Goal: Communication & Community: Connect with others

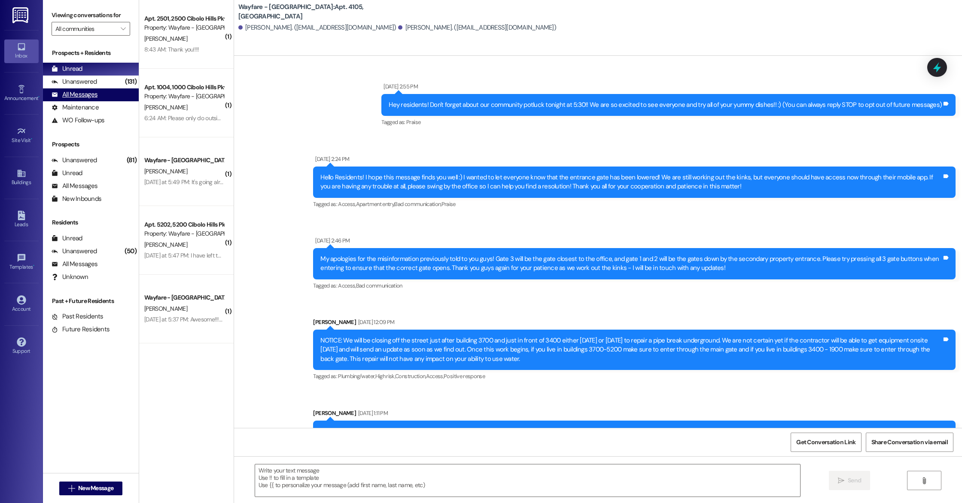
scroll to position [14616, 0]
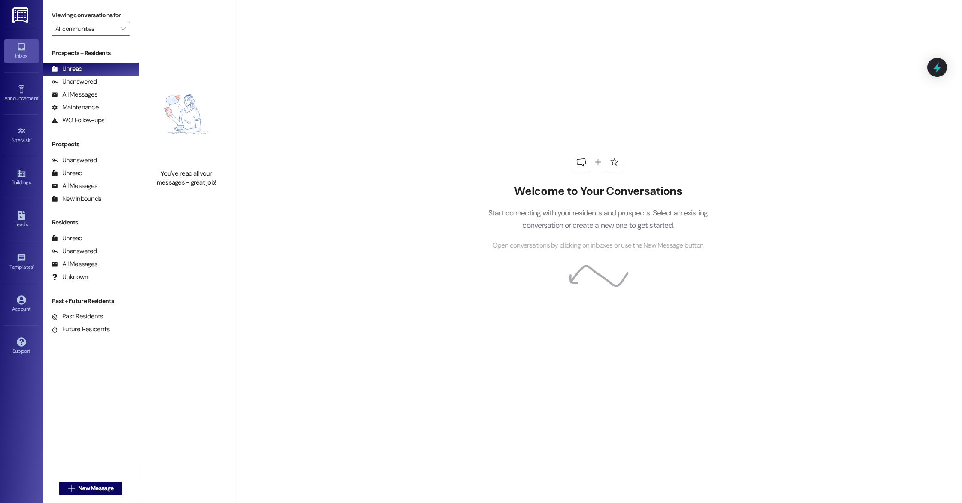
click at [194, 258] on div "You've read all your messages - great job!" at bounding box center [186, 251] width 94 height 503
click at [97, 488] on span "New Message" at bounding box center [95, 488] width 35 height 9
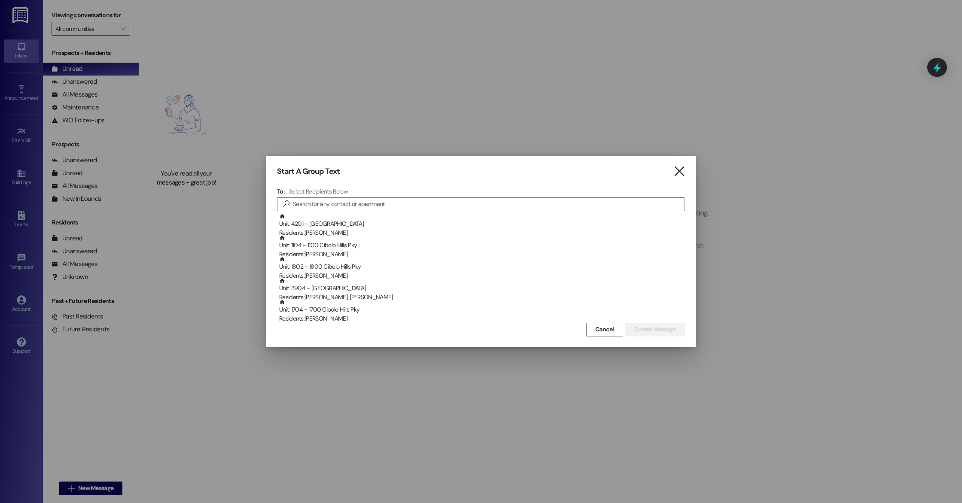
click at [677, 170] on icon "" at bounding box center [679, 171] width 12 height 9
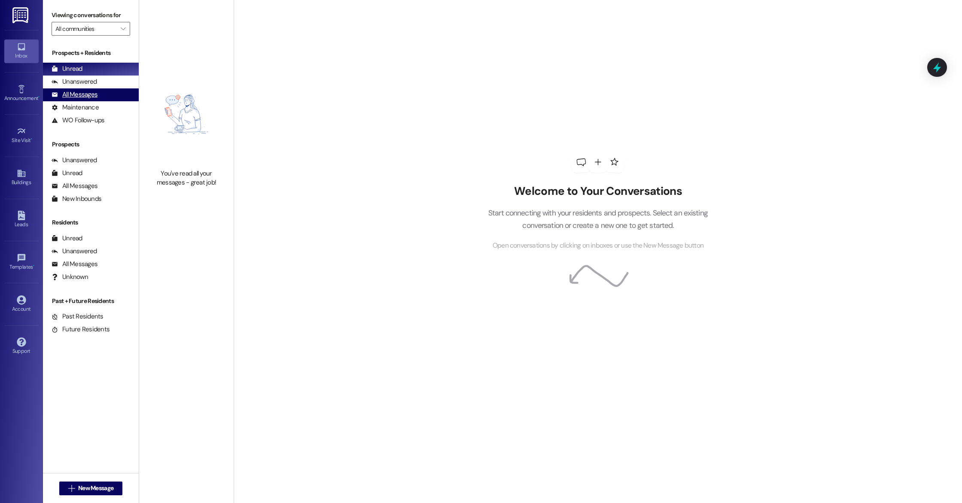
click at [76, 96] on div "All Messages" at bounding box center [75, 94] width 46 height 9
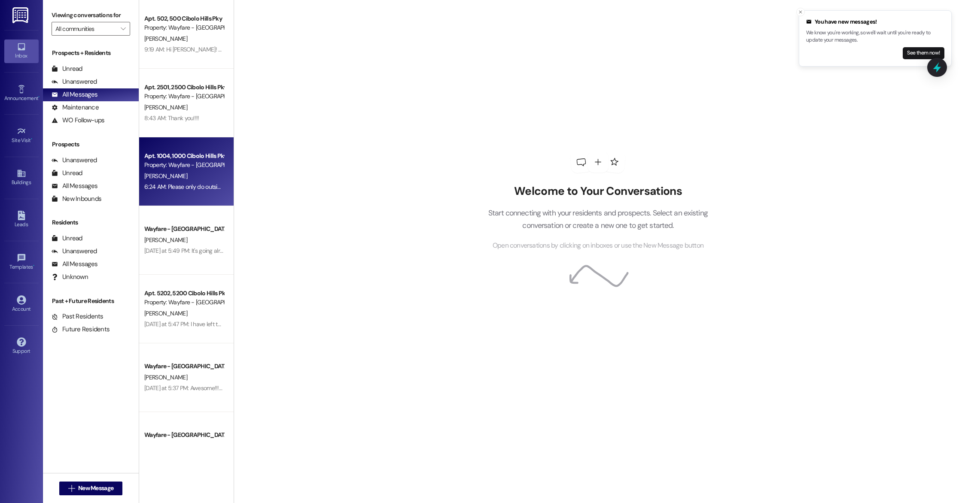
click at [197, 169] on div "Property: Wayfare - [GEOGRAPHIC_DATA]" at bounding box center [183, 165] width 79 height 9
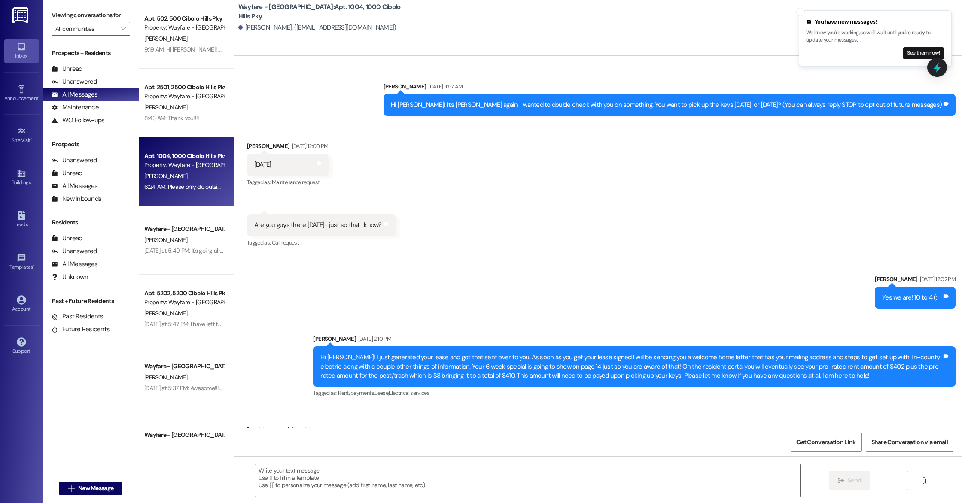
scroll to position [24070, 0]
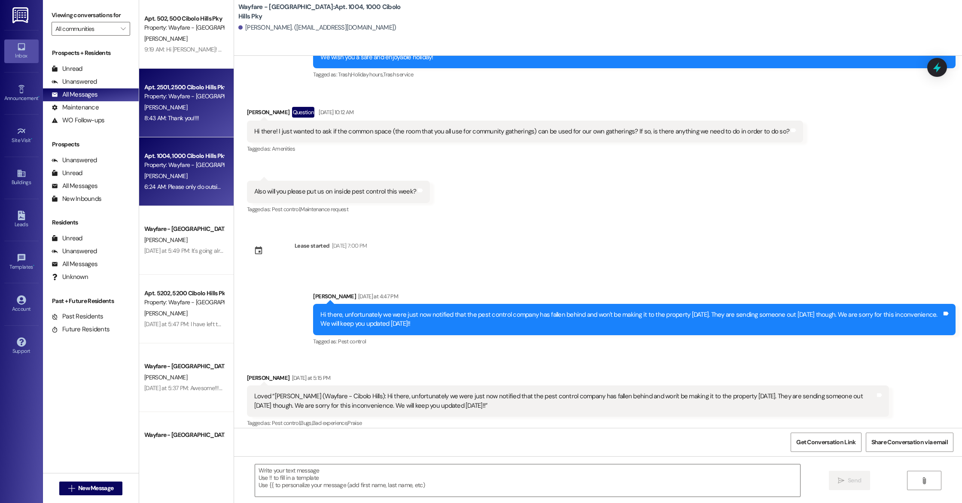
click at [171, 134] on div "Apt. 2501, 2500 Cibolo Hills Pky Property: Wayfare - Cibolo Hills A. Wang 8:43 …" at bounding box center [186, 103] width 94 height 69
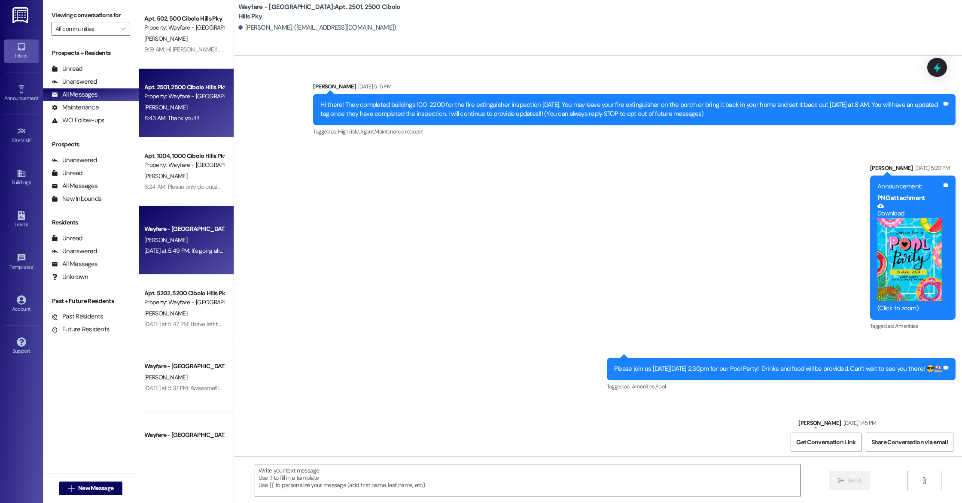
scroll to position [19115, 0]
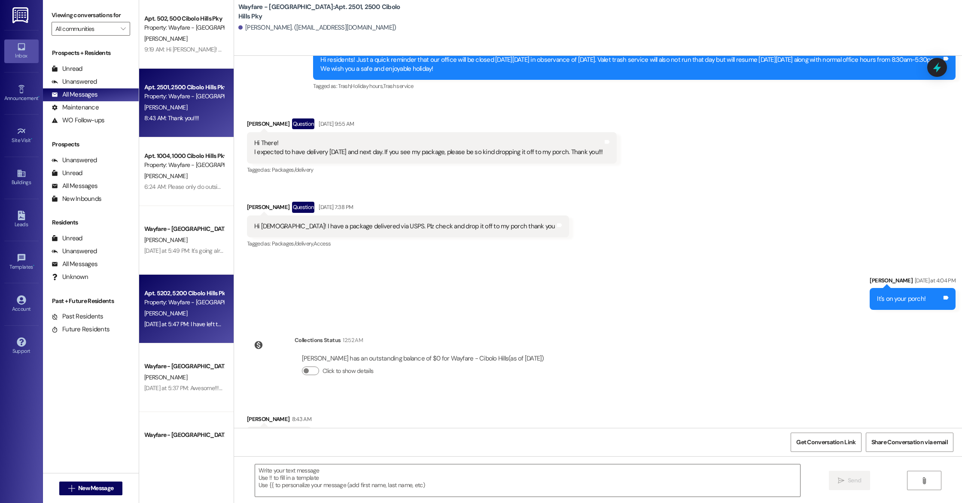
click at [171, 304] on div "Property: Wayfare - [GEOGRAPHIC_DATA]" at bounding box center [183, 302] width 79 height 9
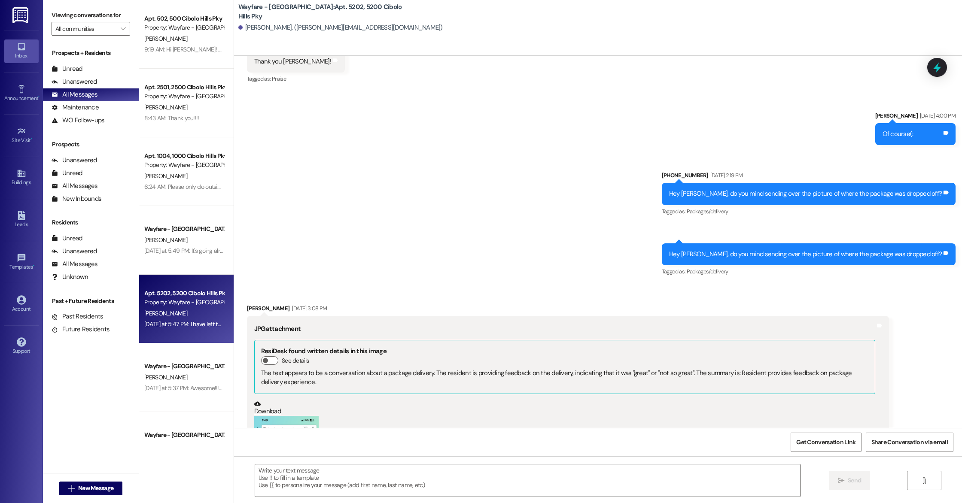
scroll to position [28899, 0]
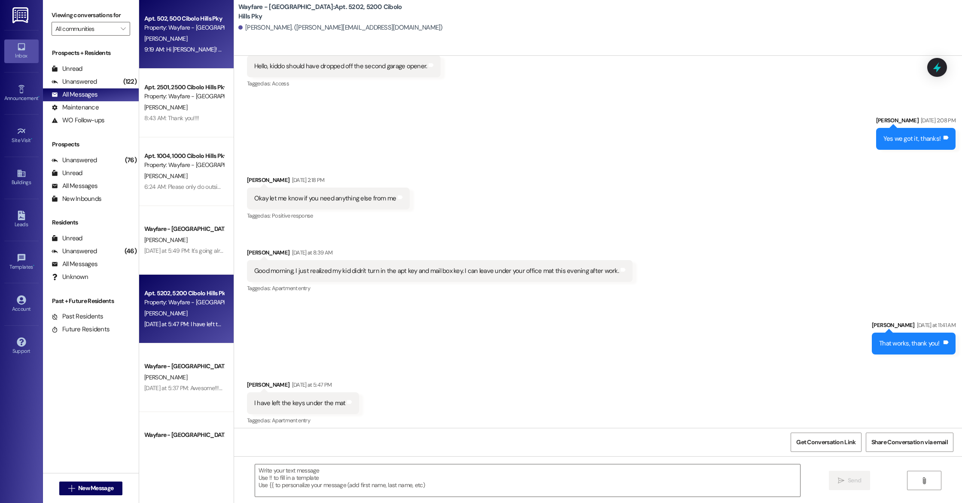
click at [161, 39] on div "F. Bell" at bounding box center [183, 38] width 81 height 11
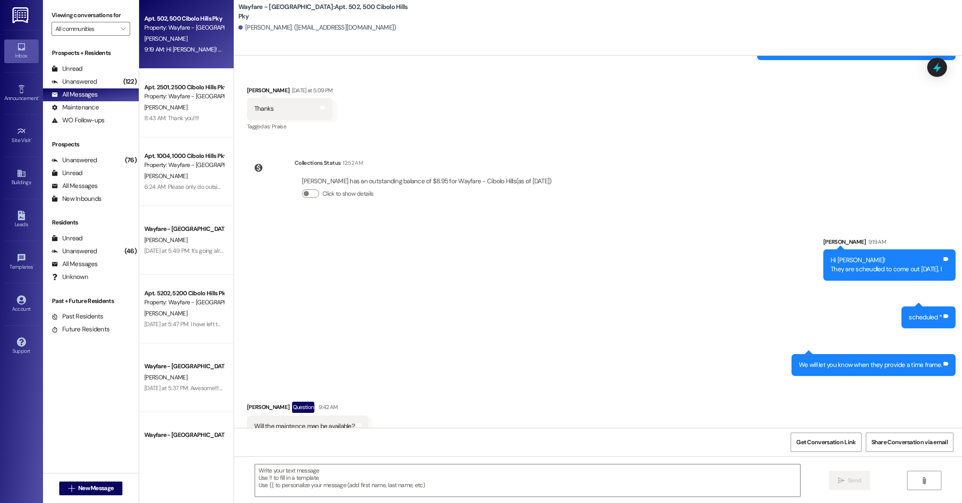
scroll to position [35019, 0]
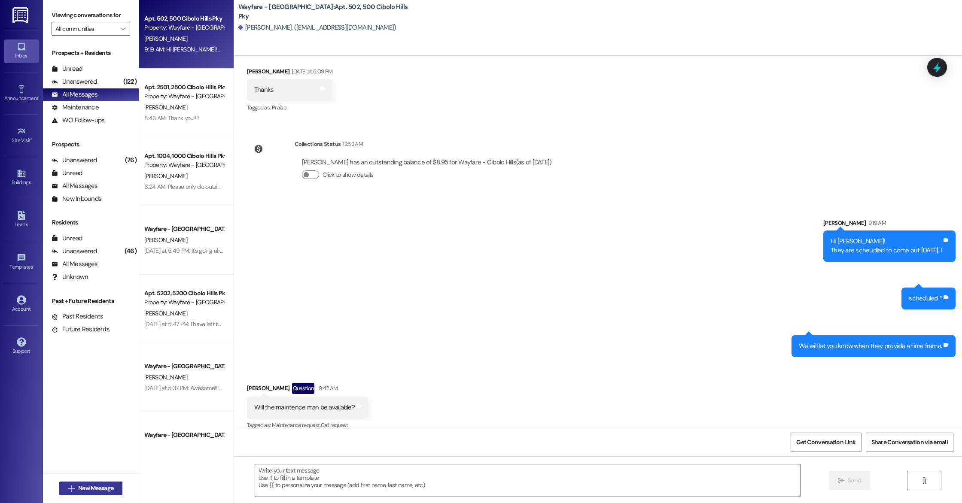
click at [69, 487] on icon "" at bounding box center [71, 488] width 6 height 7
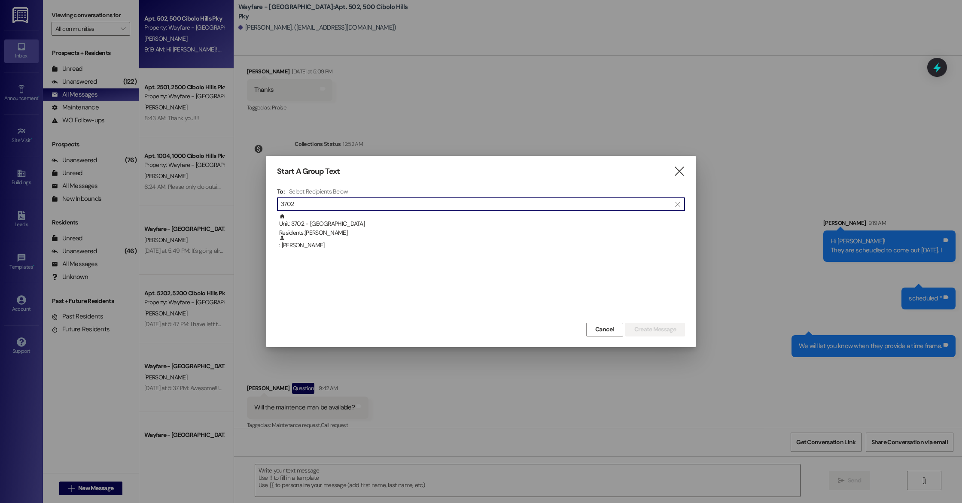
type input "3702"
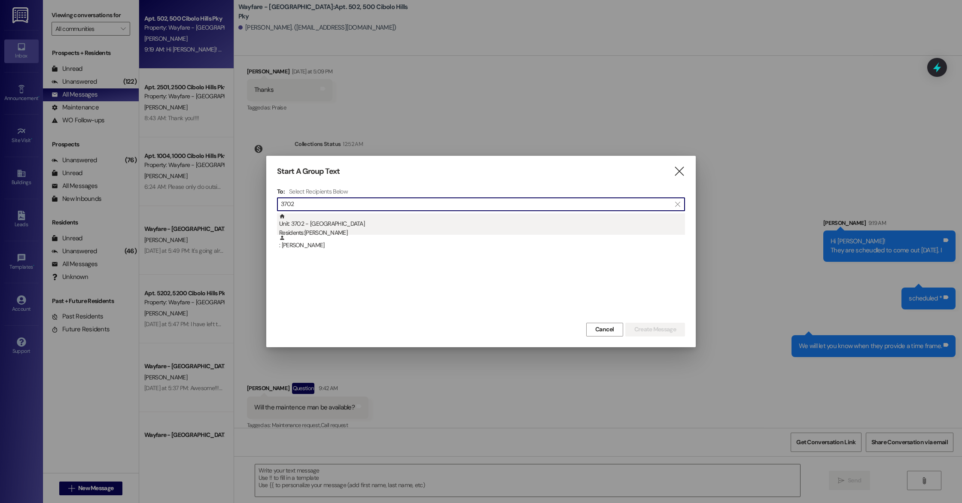
click at [362, 228] on div "Unit: 3702 - 3700 Cibolo Hills Pky Residents: Mahnaz Bourbour" at bounding box center [482, 225] width 406 height 24
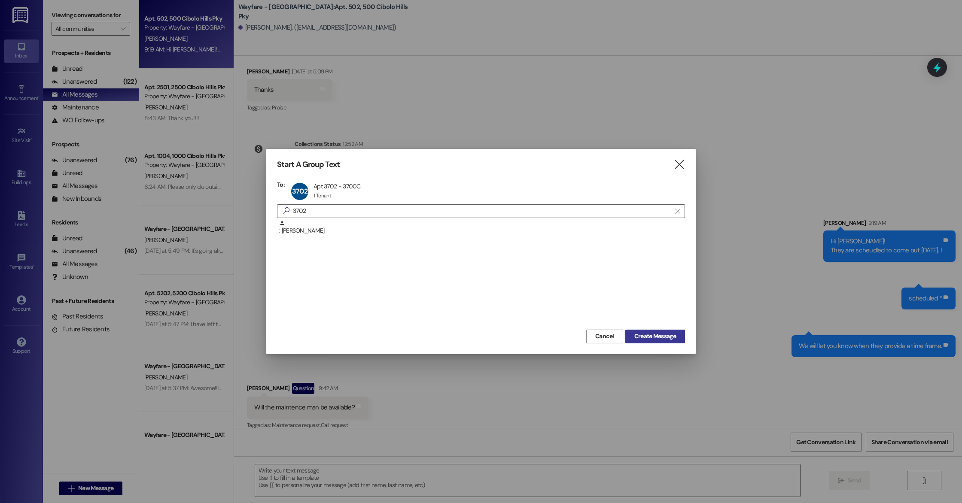
click at [672, 340] on span "Create Message" at bounding box center [655, 336] width 42 height 9
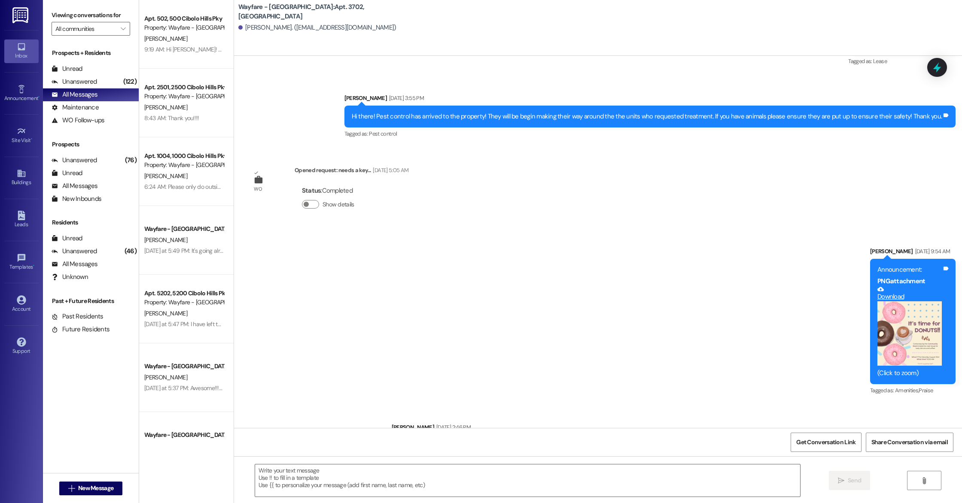
scroll to position [268, 0]
